Goal: Find specific page/section: Find specific page/section

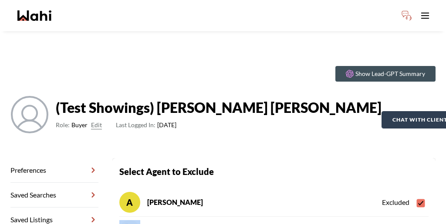
scroll to position [42, 0]
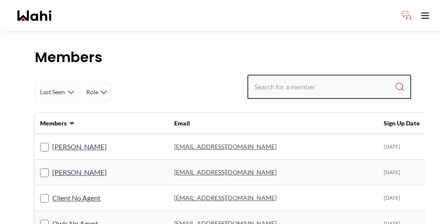
click at [314, 79] on input "Search input" at bounding box center [324, 87] width 140 height 16
type input "ritu"
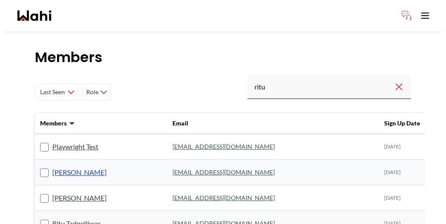
click at [52, 167] on link "Ritu Gill" at bounding box center [79, 172] width 54 height 11
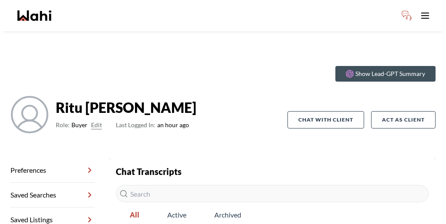
click at [42, 158] on link "Preferences" at bounding box center [52, 170] width 84 height 25
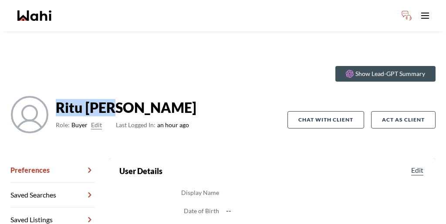
drag, startPoint x: 100, startPoint y: 82, endPoint x: 58, endPoint y: 79, distance: 41.4
click at [58, 96] on div "Ritu Gill Role: Buyer Edit Last Logged In: an hour ago" at bounding box center [148, 120] width 277 height 49
copy strong "Ritu Gill"
